Goal: Information Seeking & Learning: Learn about a topic

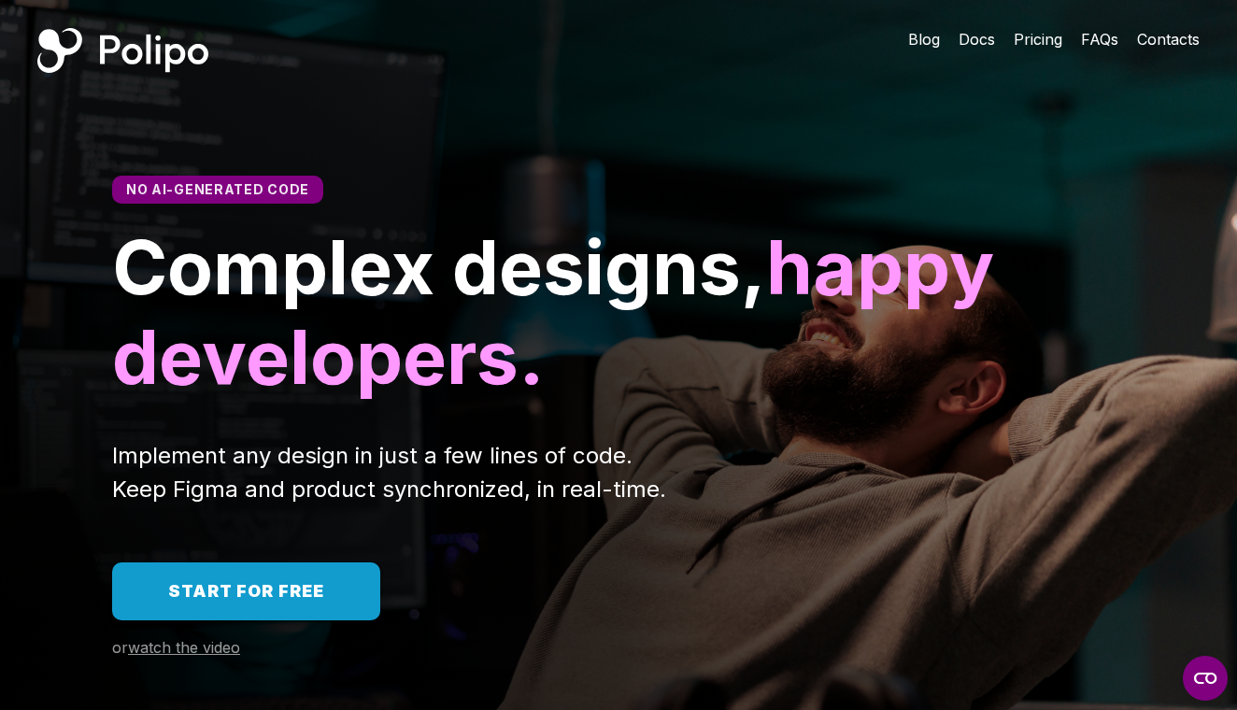
click at [269, 571] on link "Start for free" at bounding box center [246, 592] width 268 height 58
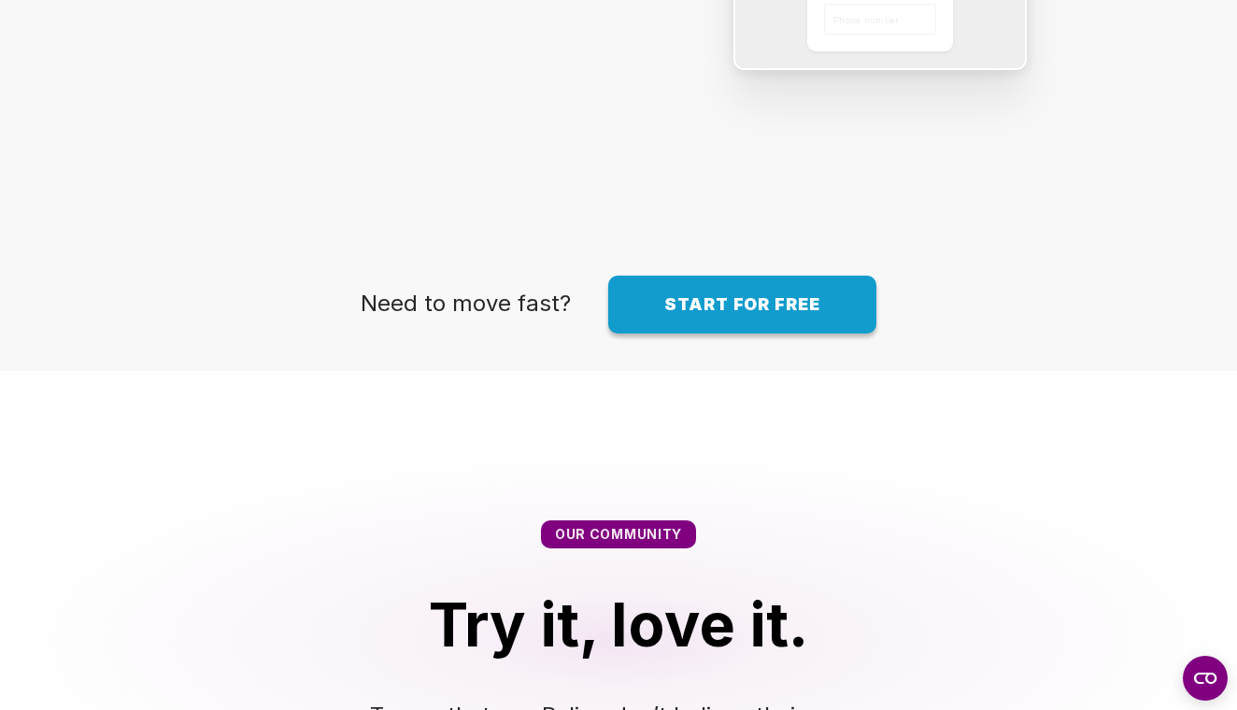
scroll to position [2925, 0]
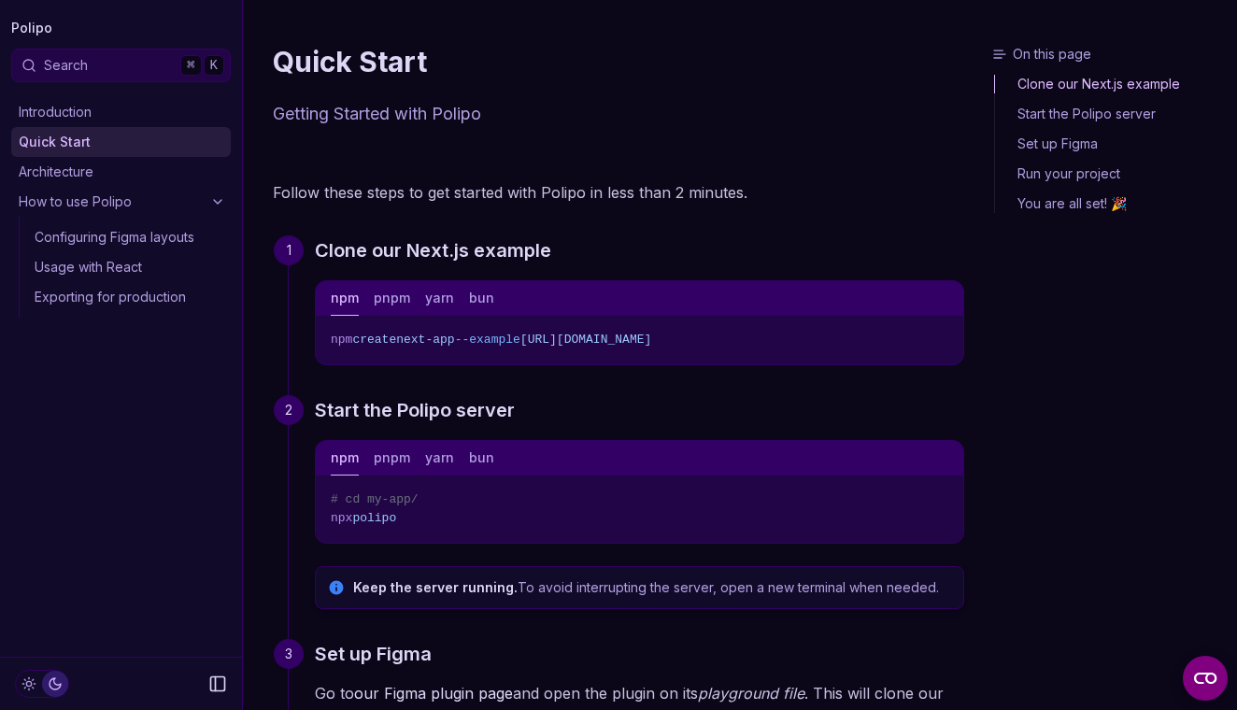
click at [192, 249] on link "Configuring Figma layouts" at bounding box center [129, 237] width 204 height 30
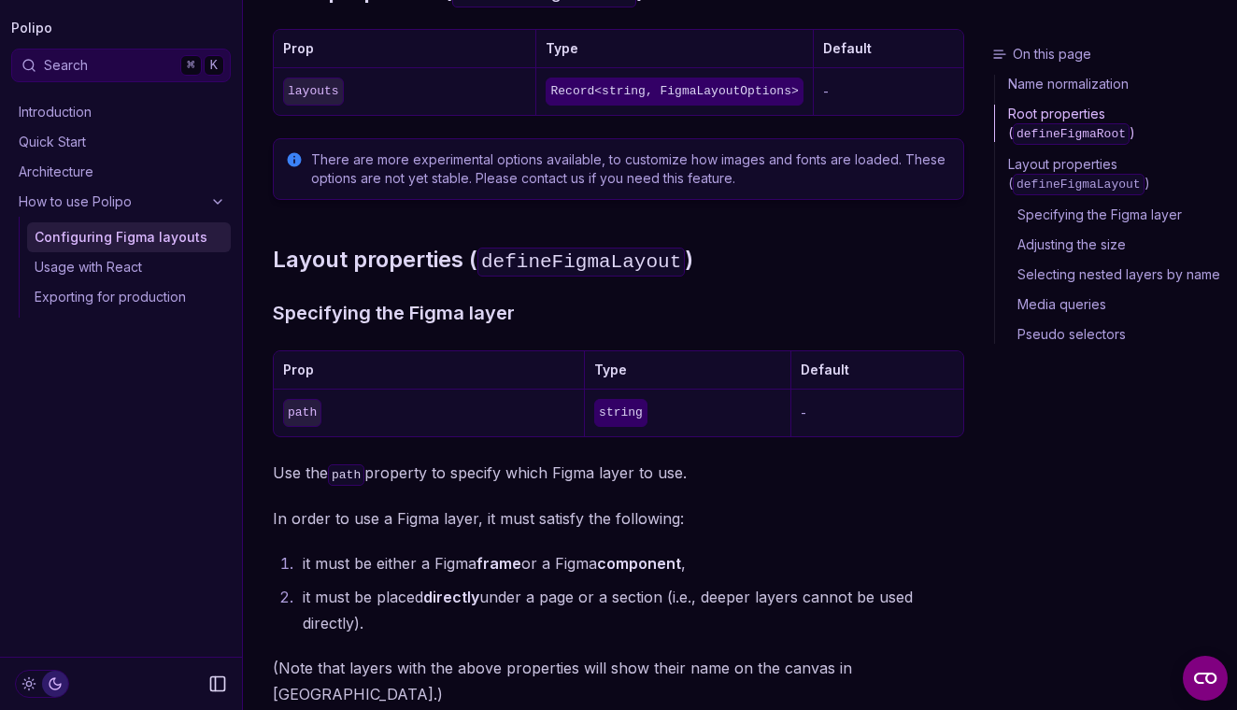
scroll to position [660, 0]
click at [169, 265] on link "Usage with React" at bounding box center [129, 267] width 204 height 30
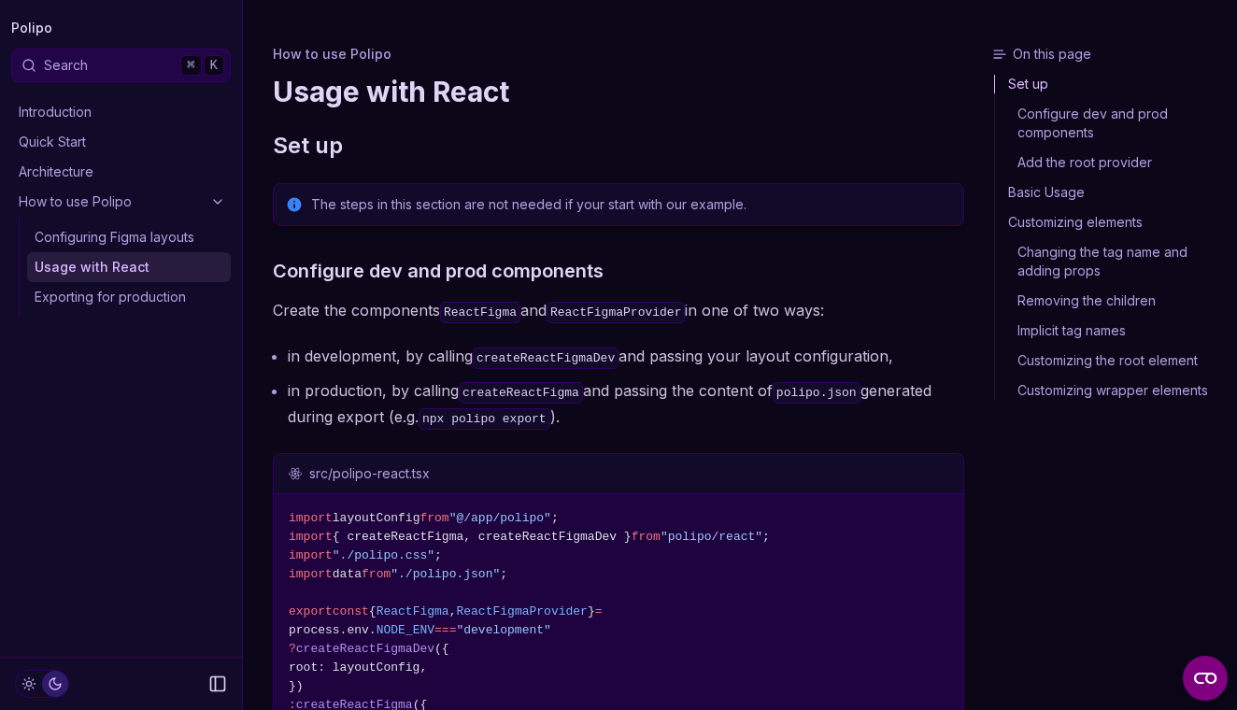
click at [201, 121] on link "Introduction" at bounding box center [121, 112] width 220 height 30
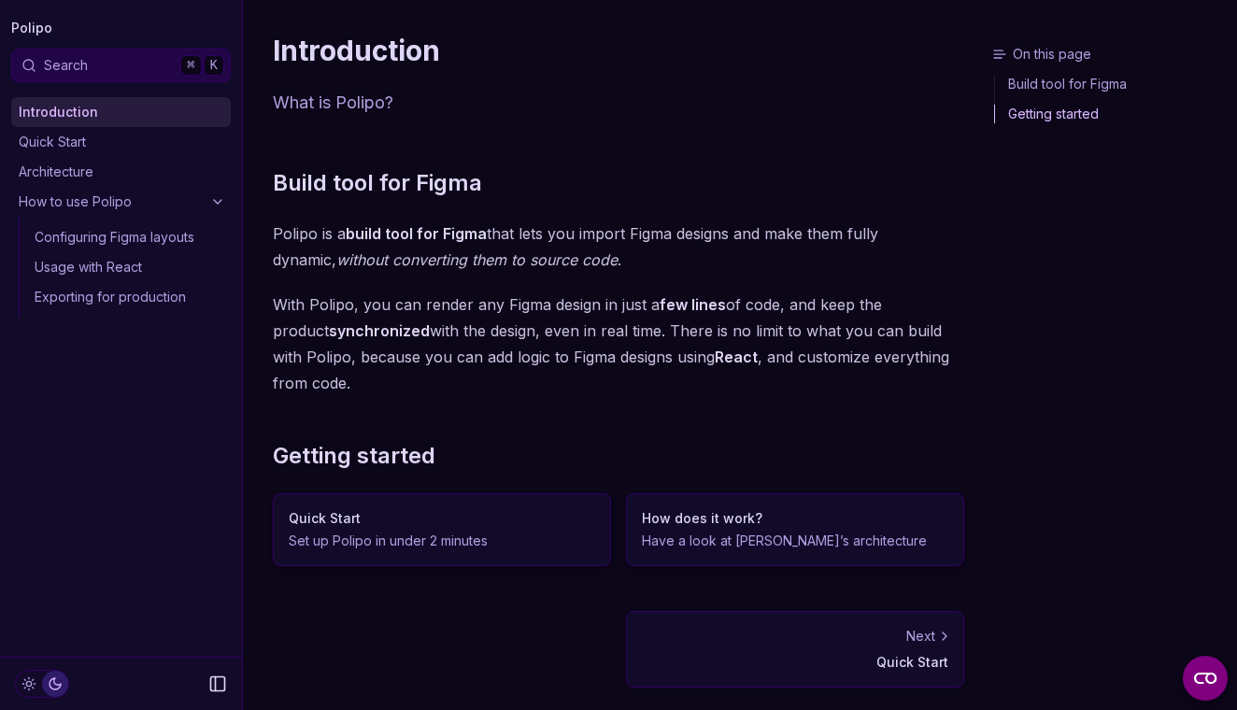
scroll to position [11, 0]
click at [38, 26] on link "Polipo" at bounding box center [31, 28] width 41 height 26
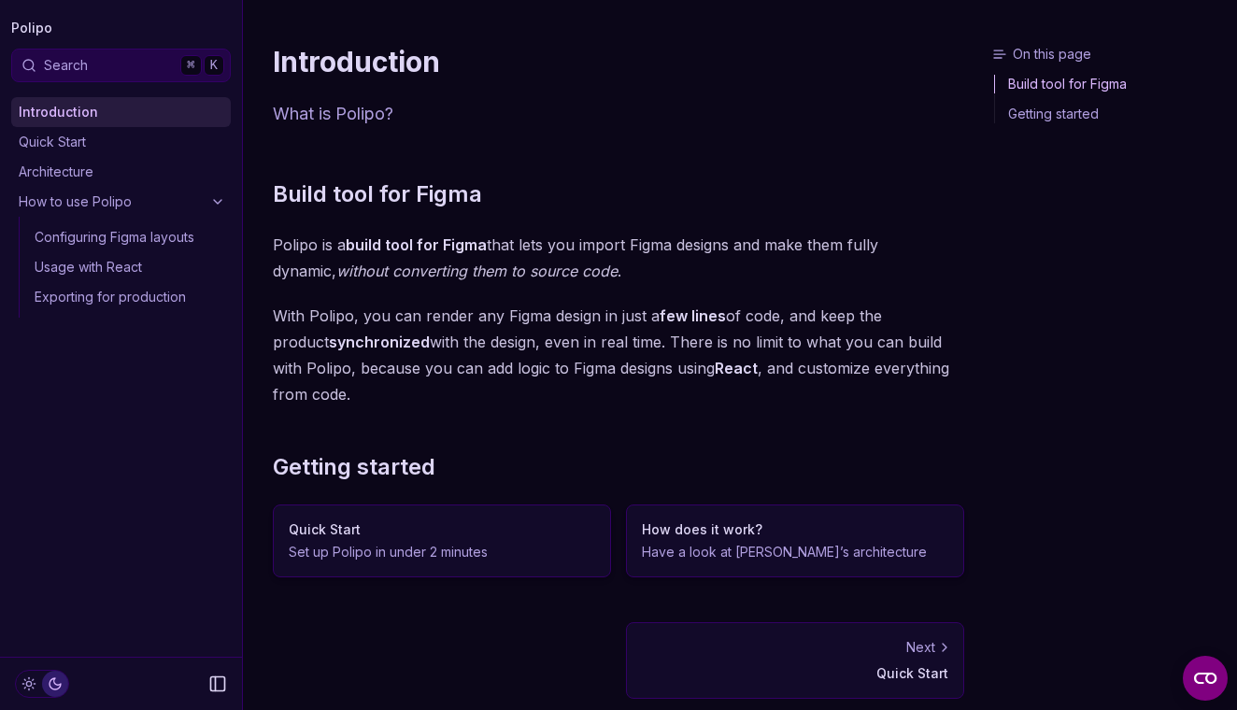
click at [40, 27] on link "Polipo" at bounding box center [31, 28] width 41 height 26
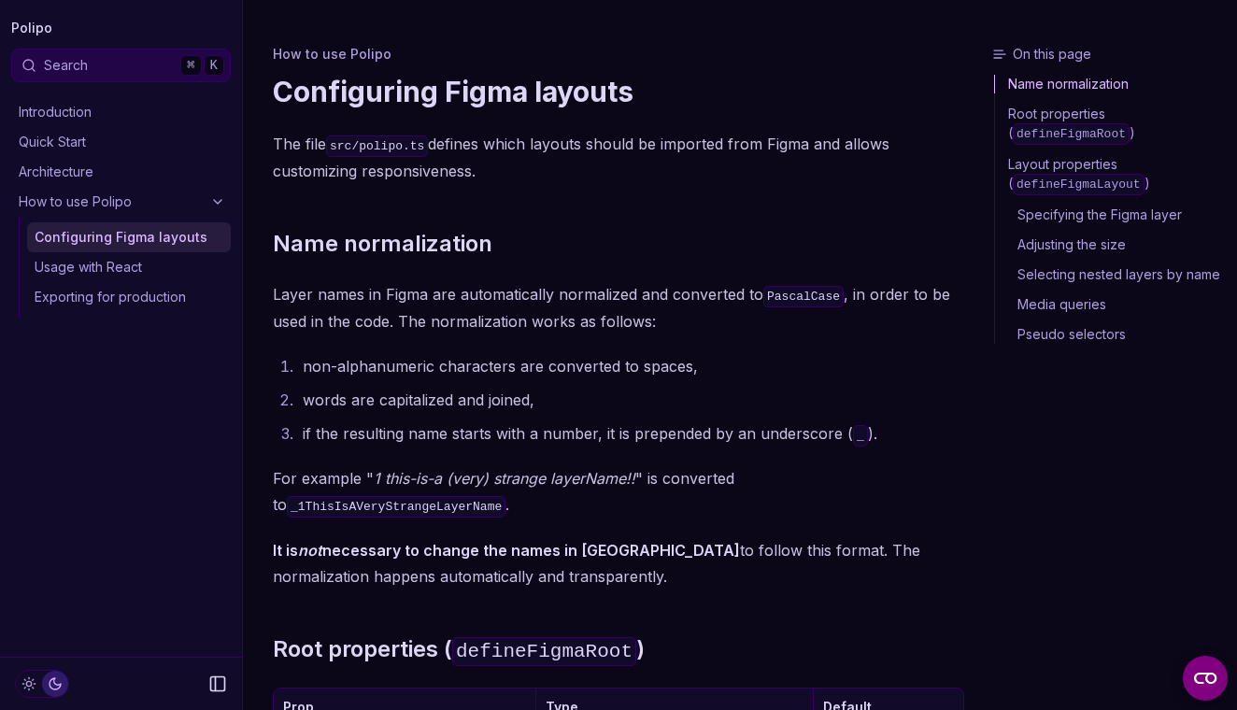
scroll to position [660, 0]
